Goal: Task Accomplishment & Management: Complete application form

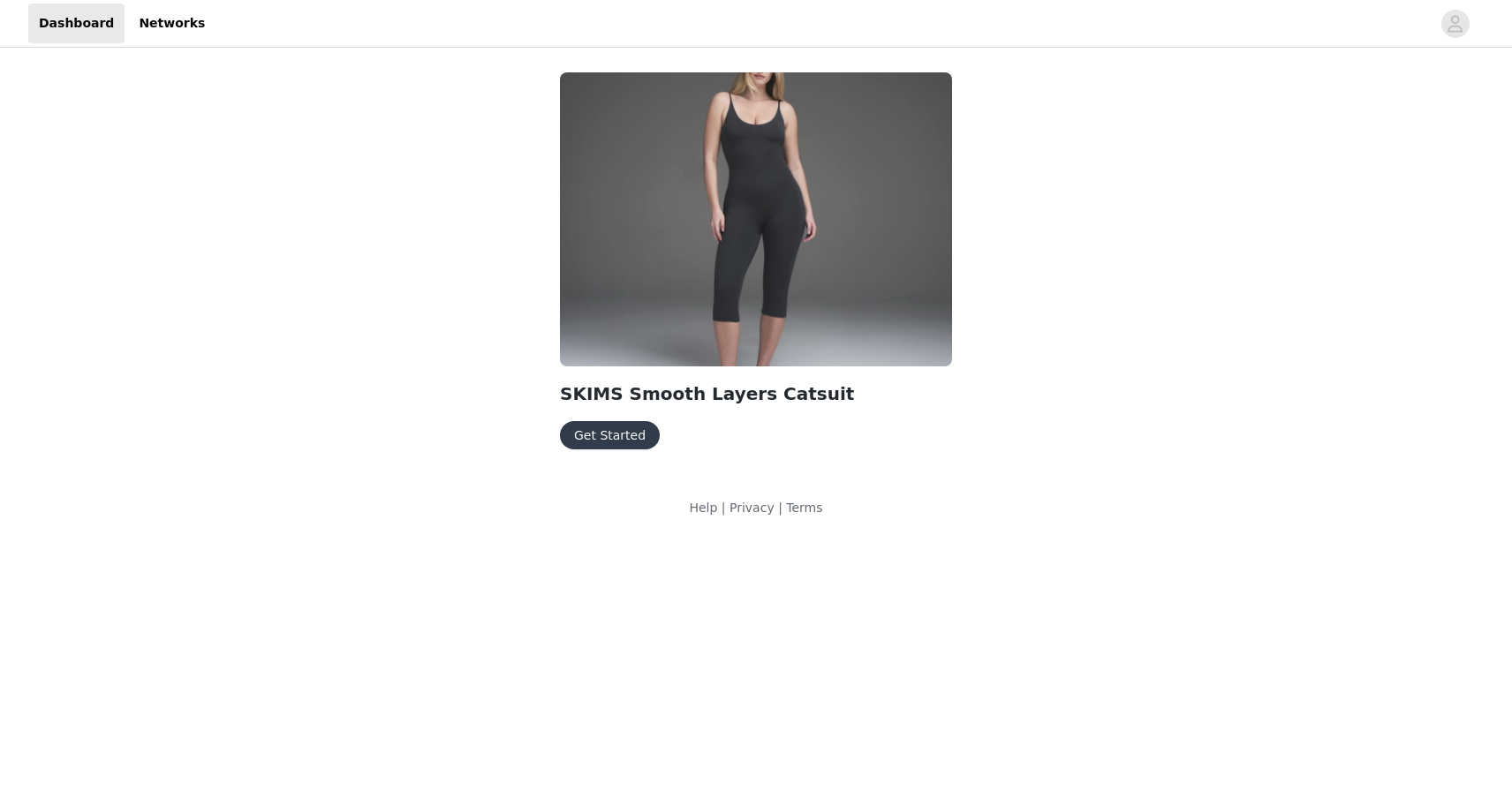
click at [588, 436] on button "Get Started" at bounding box center [609, 435] width 100 height 28
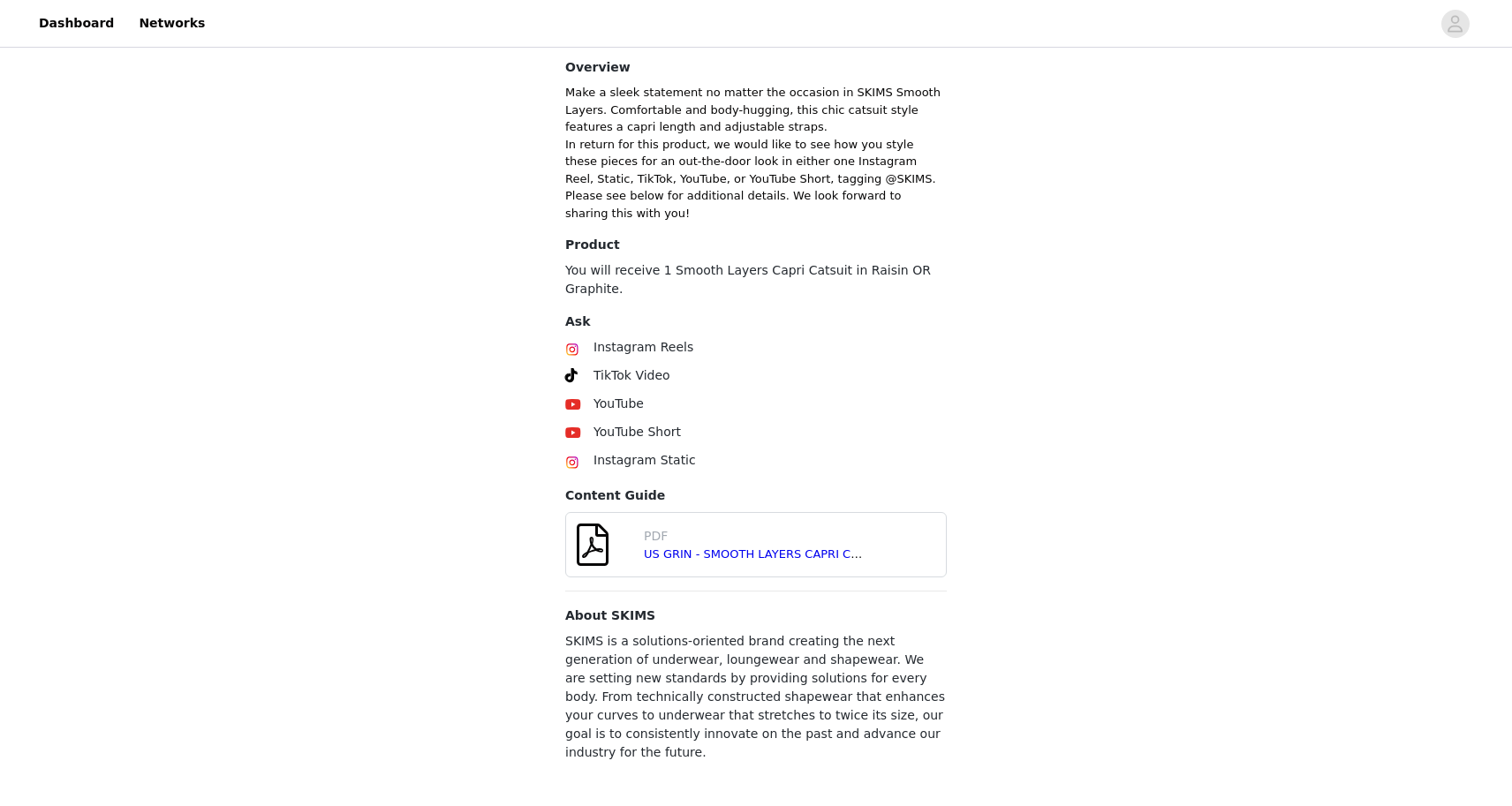
scroll to position [490, 0]
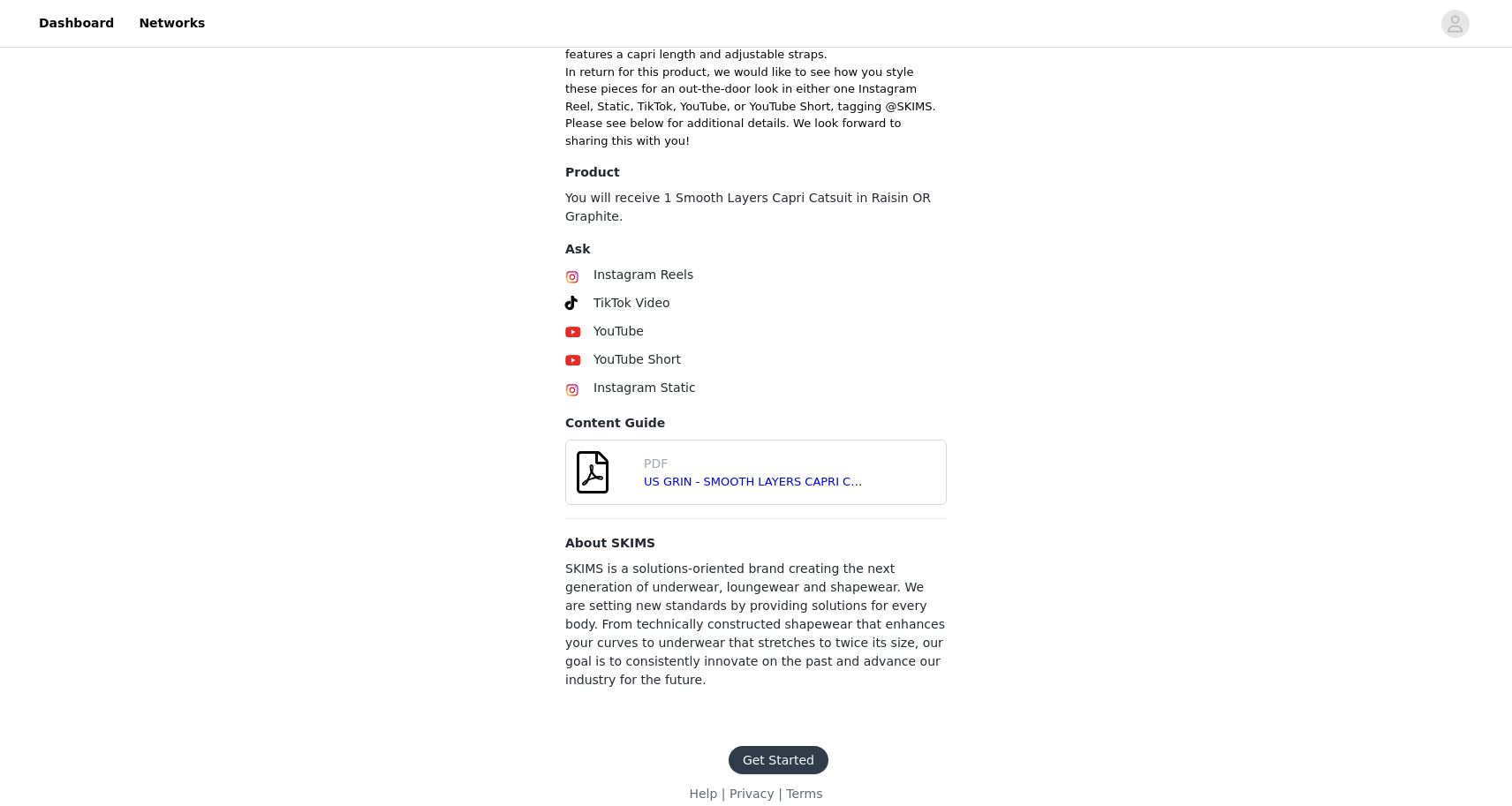
click at [782, 746] on button "Get Started" at bounding box center [778, 760] width 100 height 28
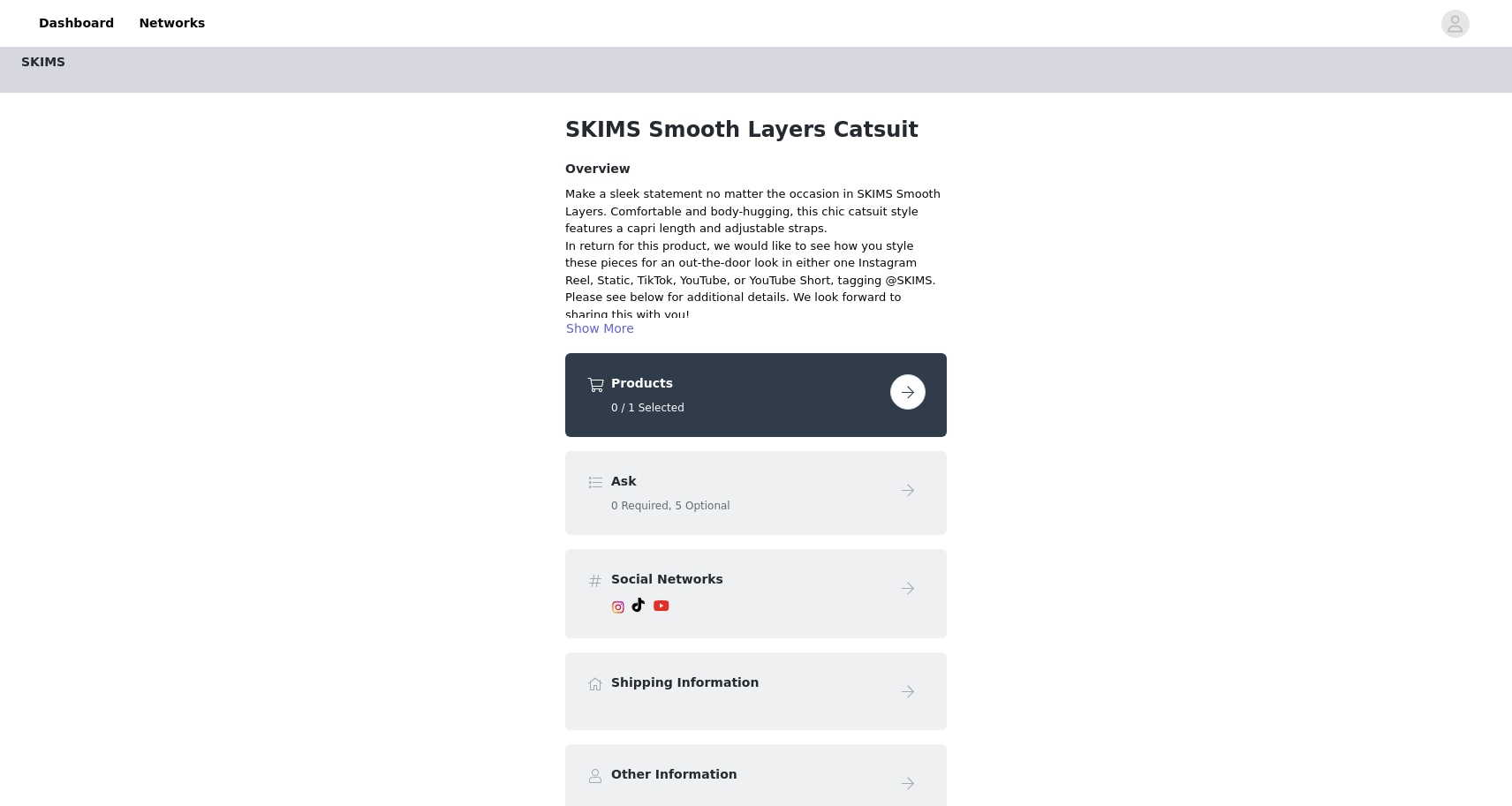
scroll to position [22, 0]
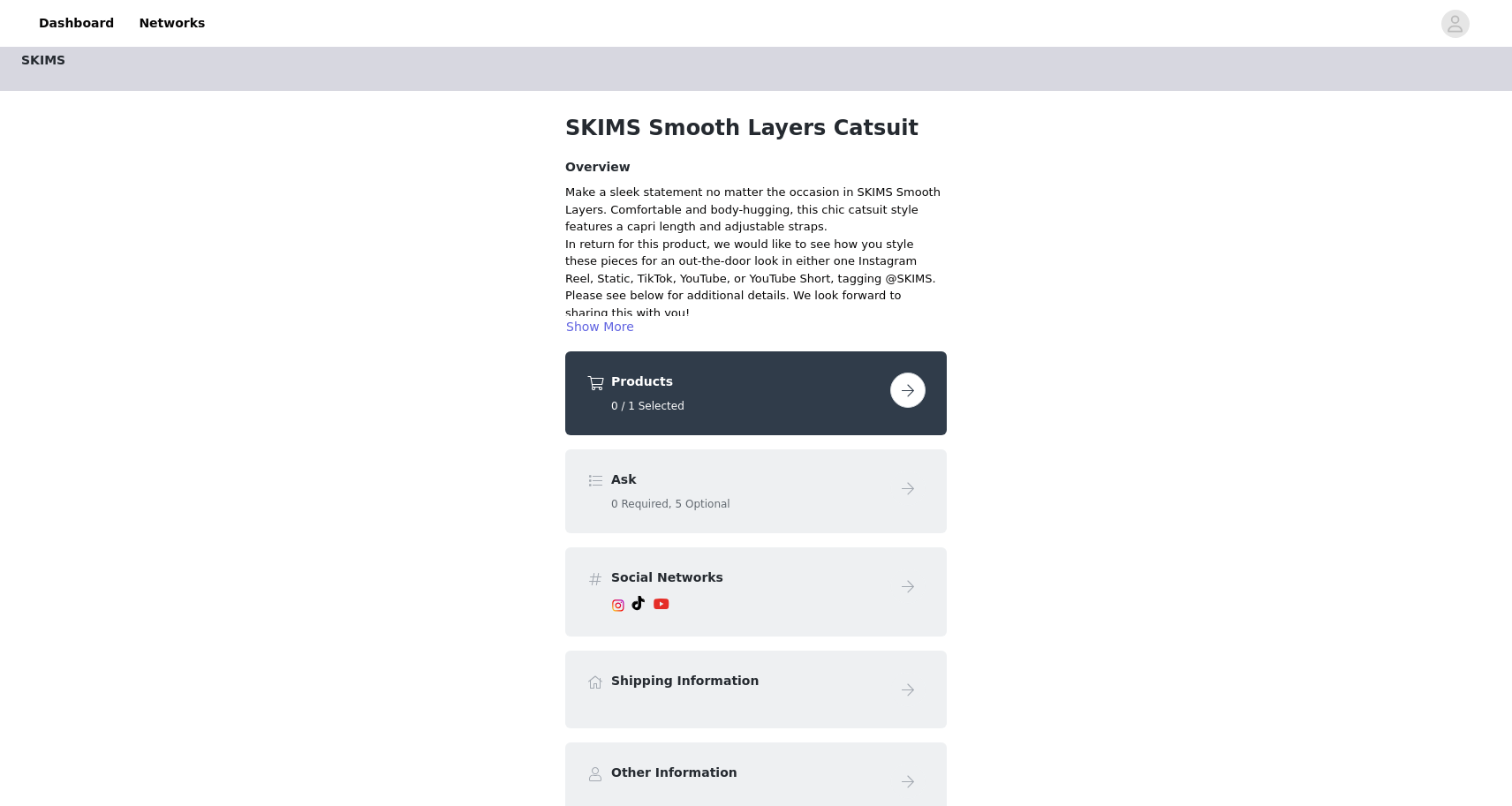
click at [910, 390] on button "button" at bounding box center [908, 389] width 35 height 35
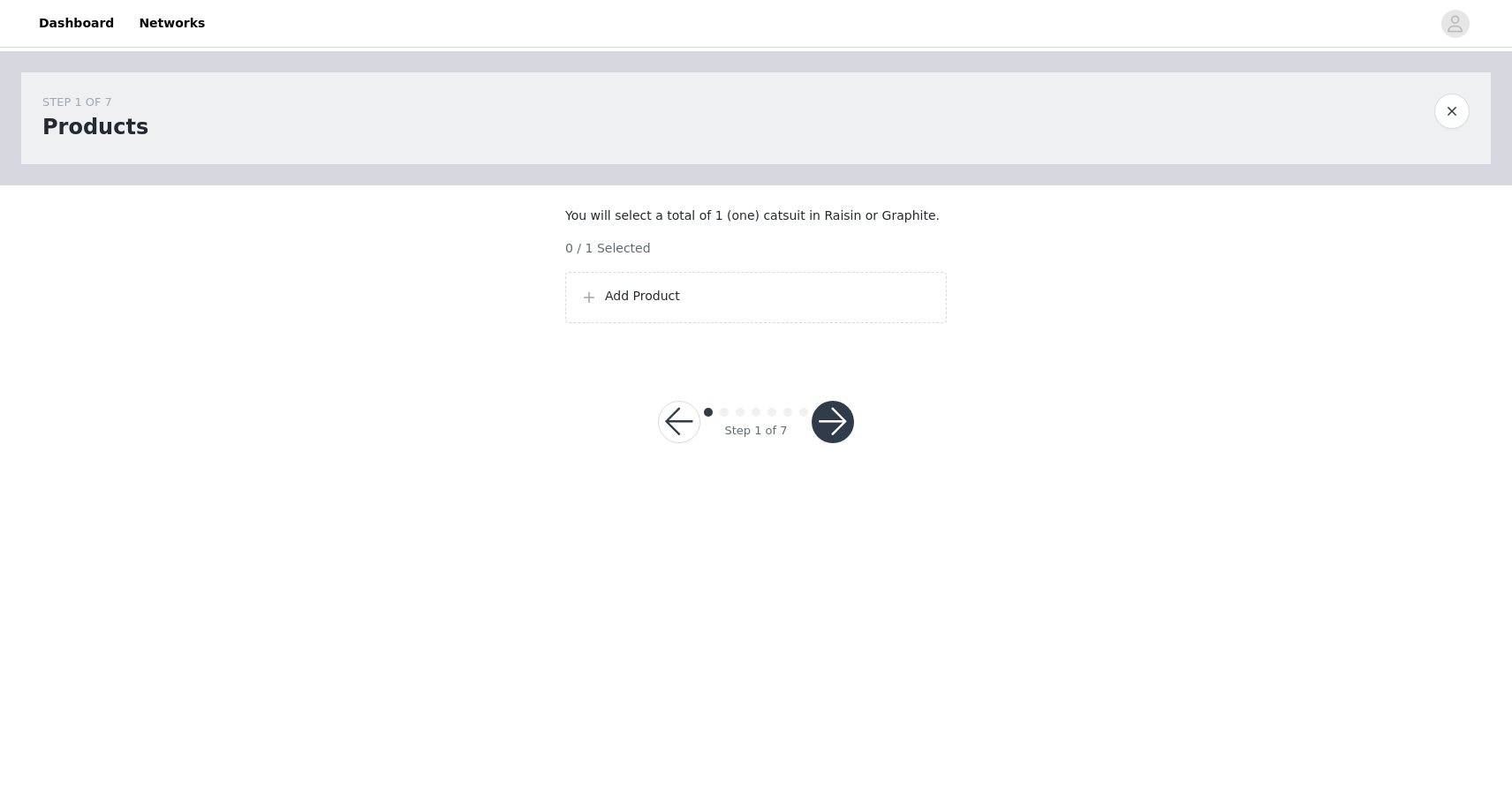
click at [803, 308] on div "Add Product" at bounding box center [756, 298] width 352 height 22
